Goal: Task Accomplishment & Management: Use online tool/utility

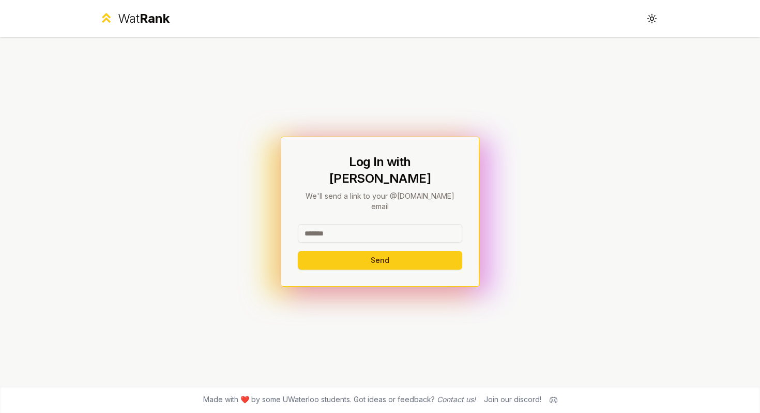
click at [380, 224] on input at bounding box center [380, 233] width 164 height 19
click at [395, 251] on button "Send" at bounding box center [380, 260] width 164 height 19
type input "********"
click at [316, 251] on button "Send" at bounding box center [380, 260] width 164 height 19
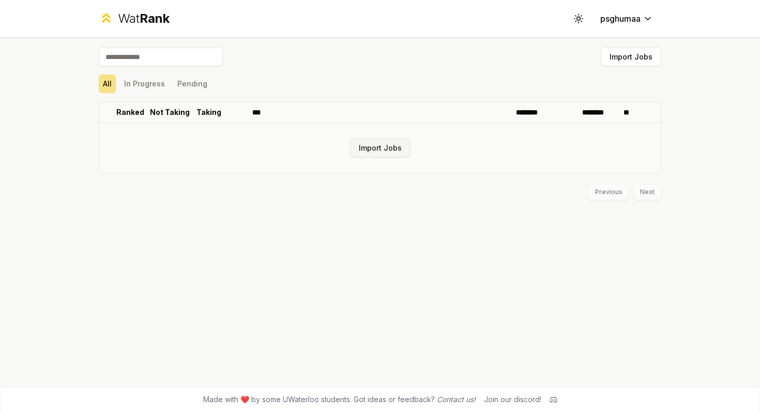
click at [384, 147] on button "Import Jobs" at bounding box center [380, 148] width 61 height 19
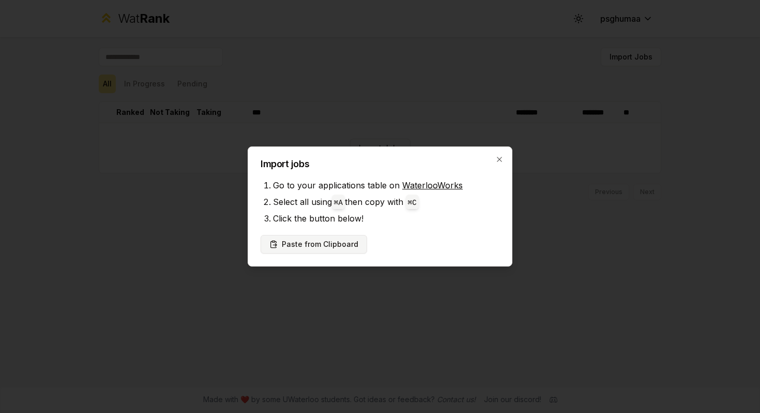
click at [323, 245] on button "Paste from Clipboard" at bounding box center [314, 244] width 107 height 19
click at [306, 246] on button "Paste from Clipboard" at bounding box center [314, 244] width 107 height 19
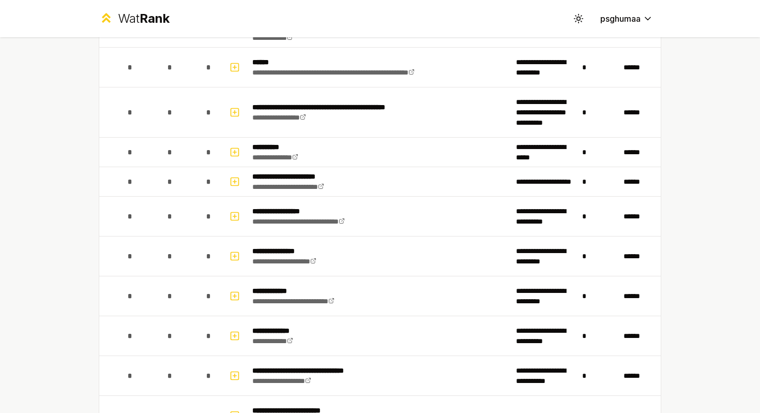
scroll to position [859, 0]
